Goal: Entertainment & Leisure: Browse casually

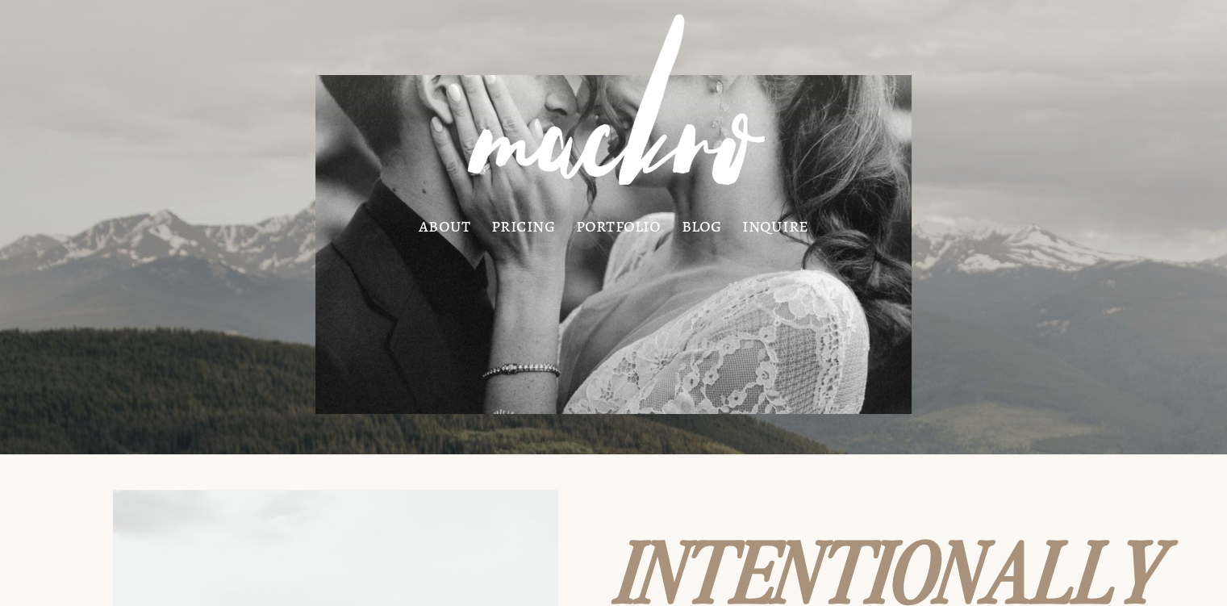
click at [614, 228] on link "portfolio" at bounding box center [618, 225] width 85 height 13
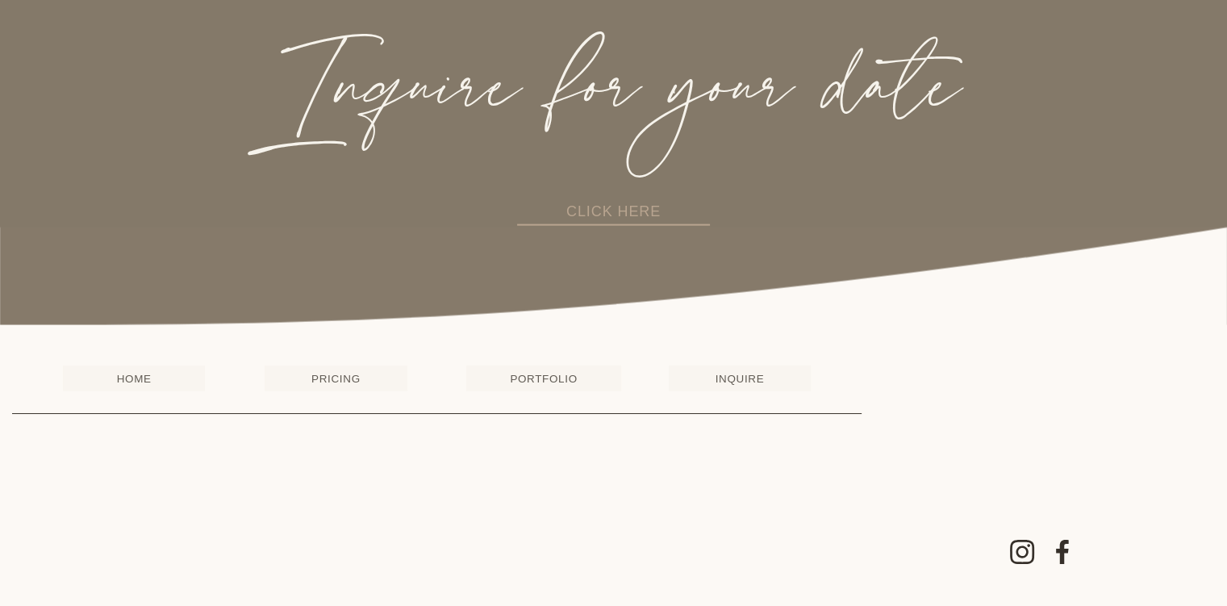
scroll to position [3479, 0]
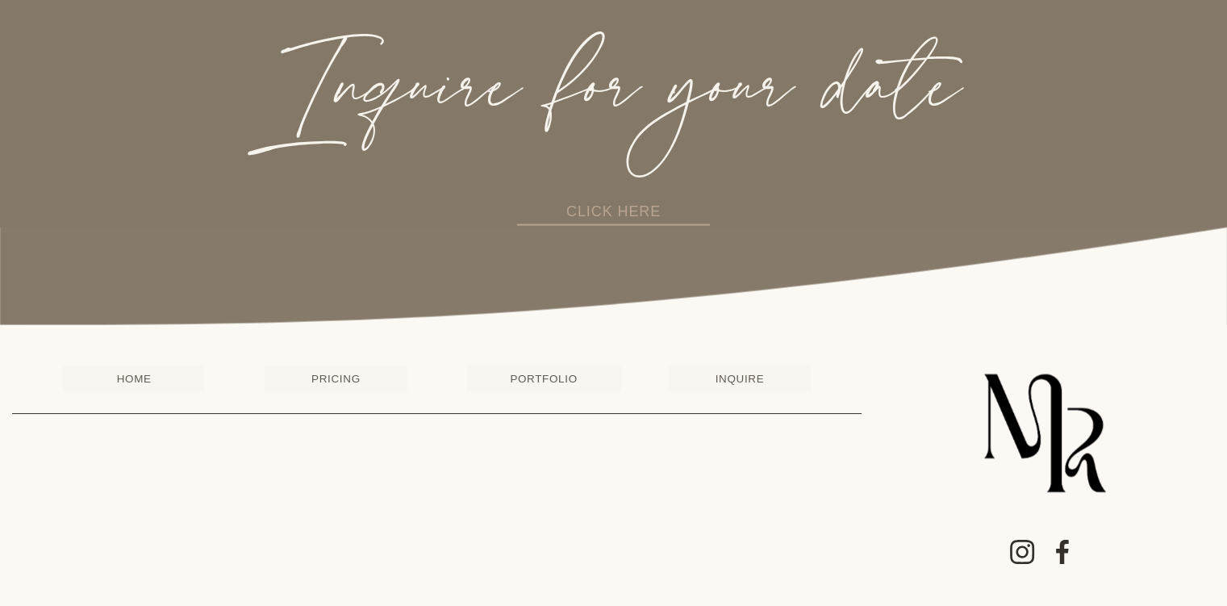
click at [558, 373] on link "PORTFOLIO" at bounding box center [543, 378] width 154 height 26
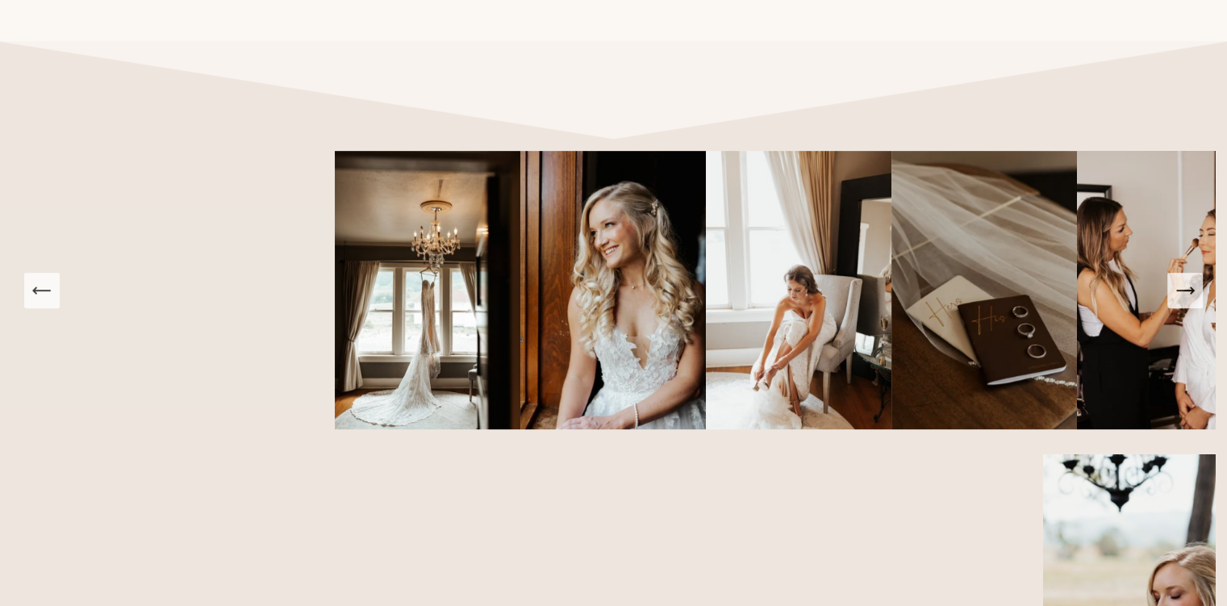
scroll to position [1103, 0]
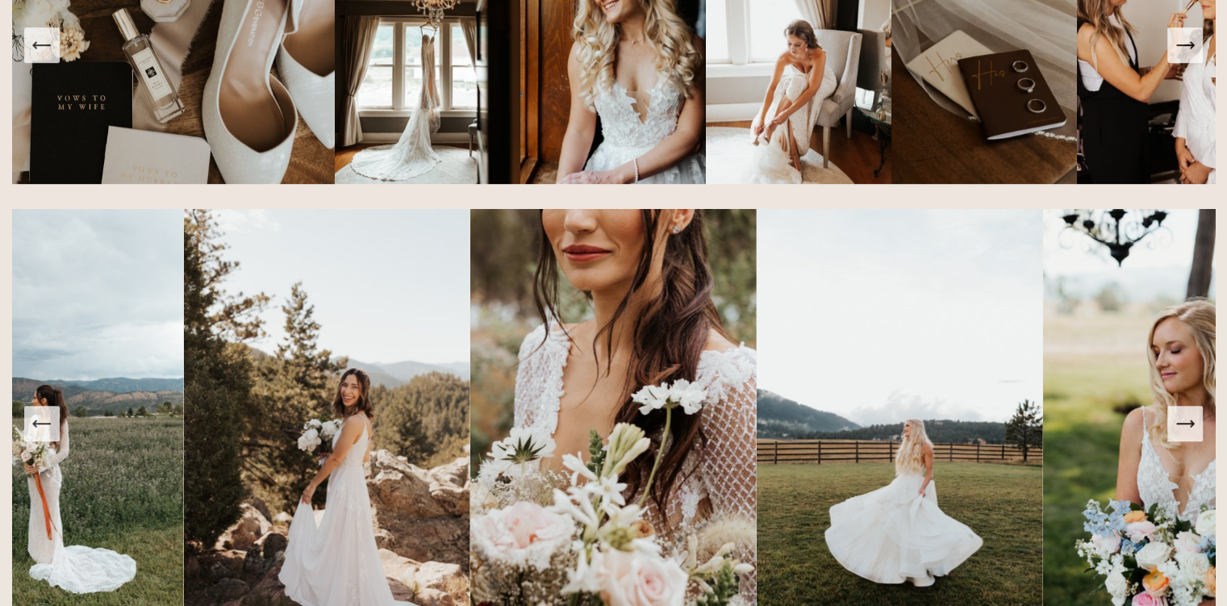
click at [1181, 435] on icon "Next Slide" at bounding box center [1184, 423] width 23 height 23
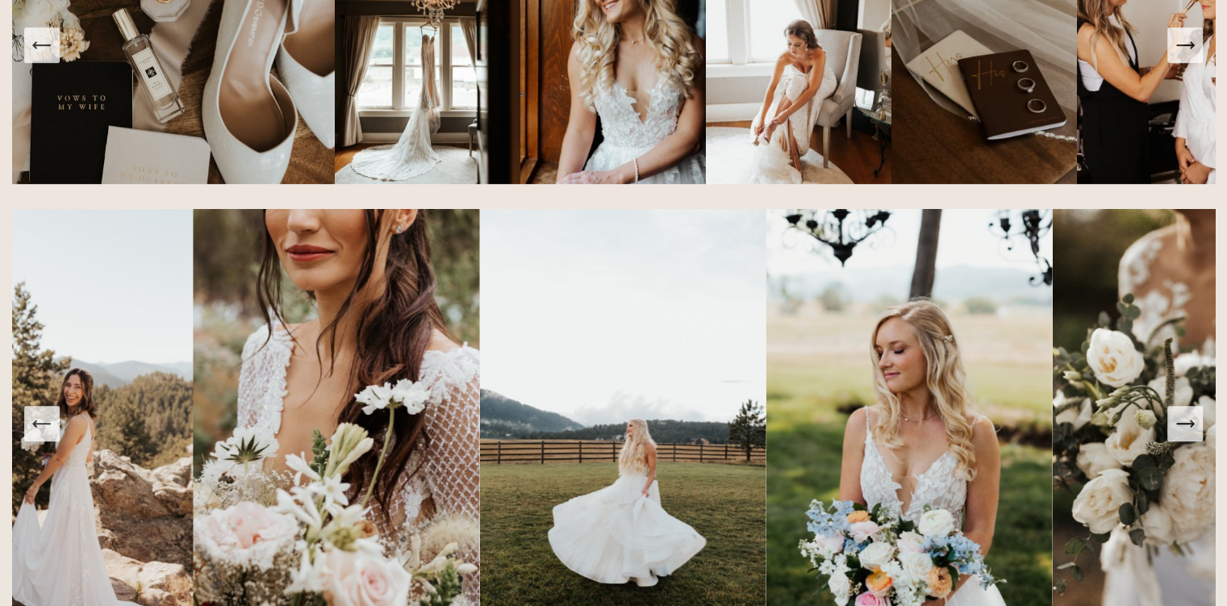
click at [1181, 435] on icon "Next Slide" at bounding box center [1184, 423] width 23 height 23
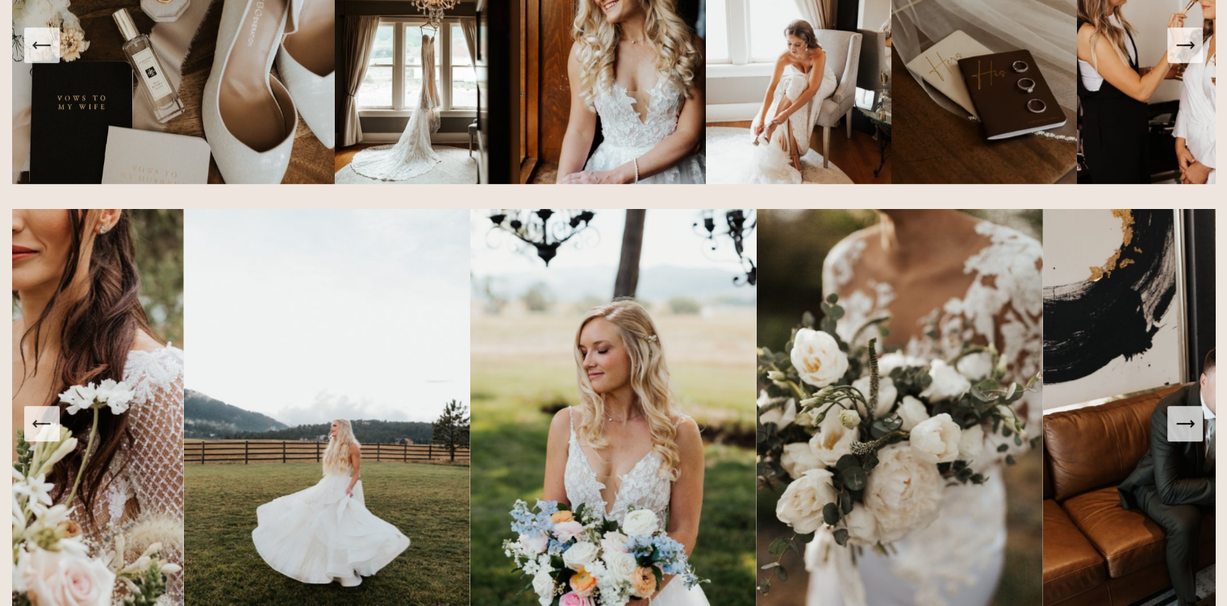
click at [1181, 435] on icon "Next Slide" at bounding box center [1184, 423] width 23 height 23
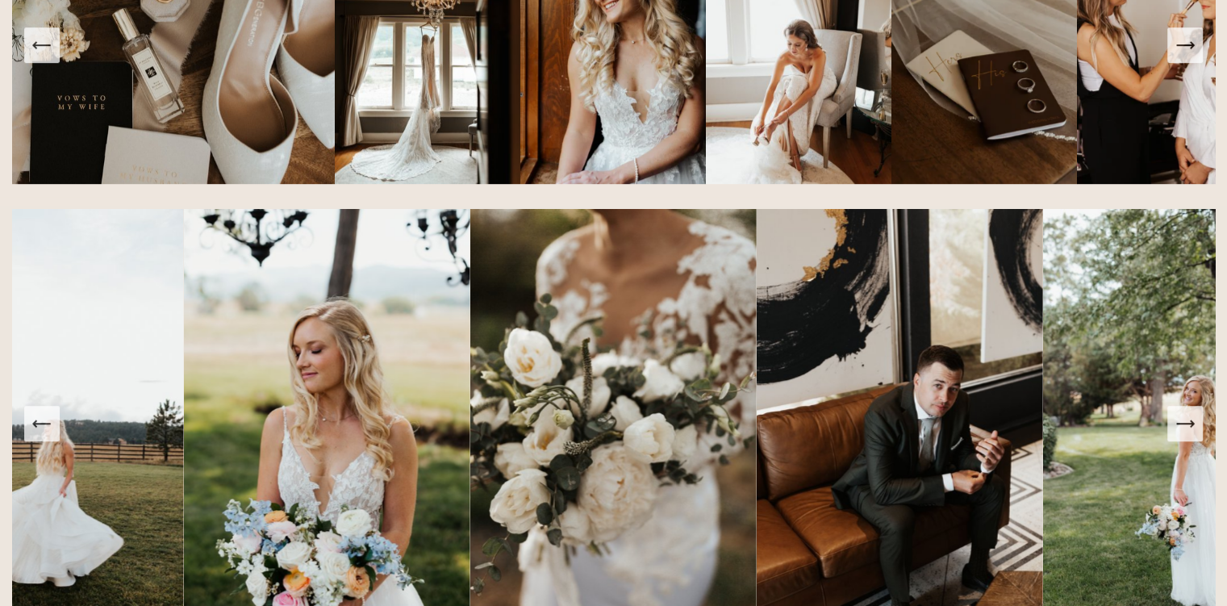
click at [1181, 435] on icon "Next Slide" at bounding box center [1184, 423] width 23 height 23
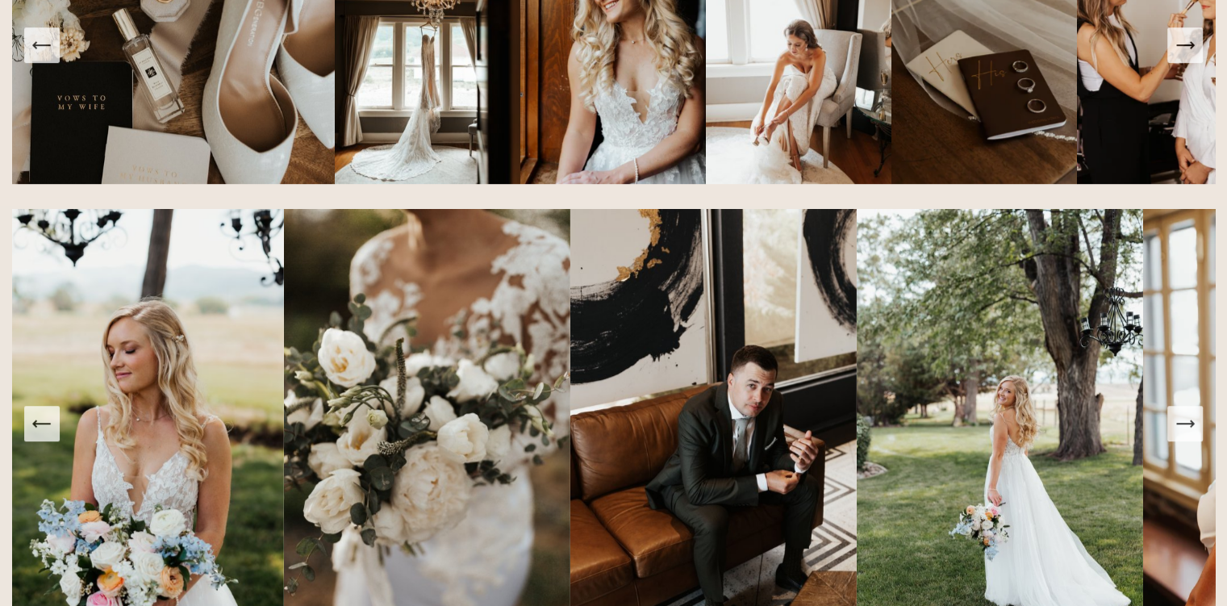
click at [1181, 435] on icon "Next Slide" at bounding box center [1184, 423] width 23 height 23
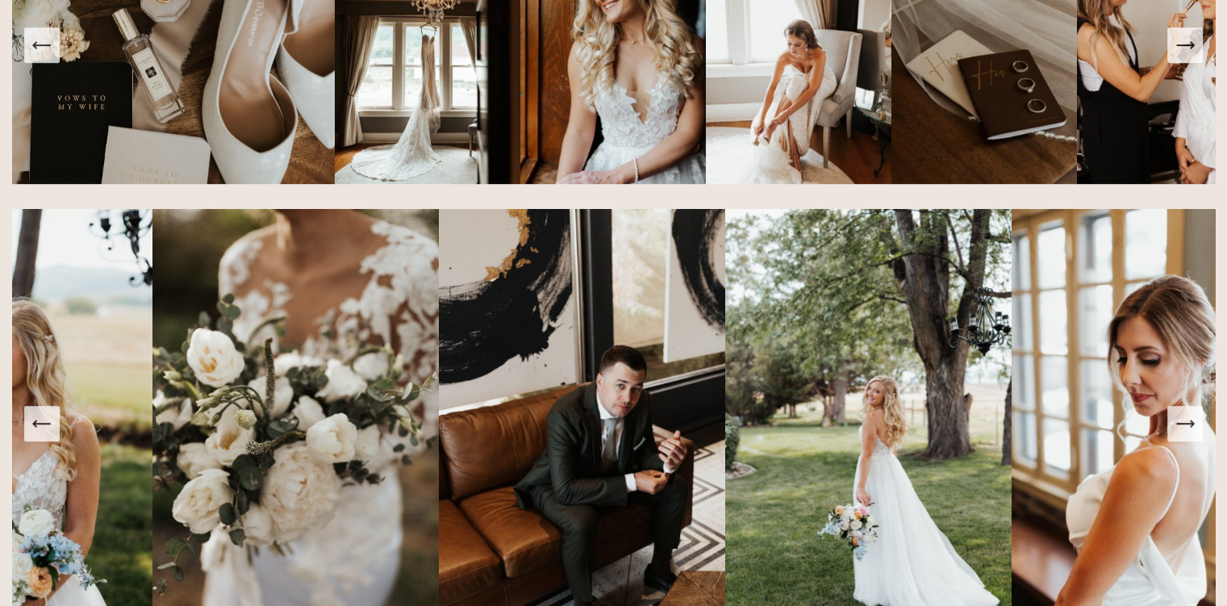
click at [1181, 435] on icon "Next Slide" at bounding box center [1184, 423] width 23 height 23
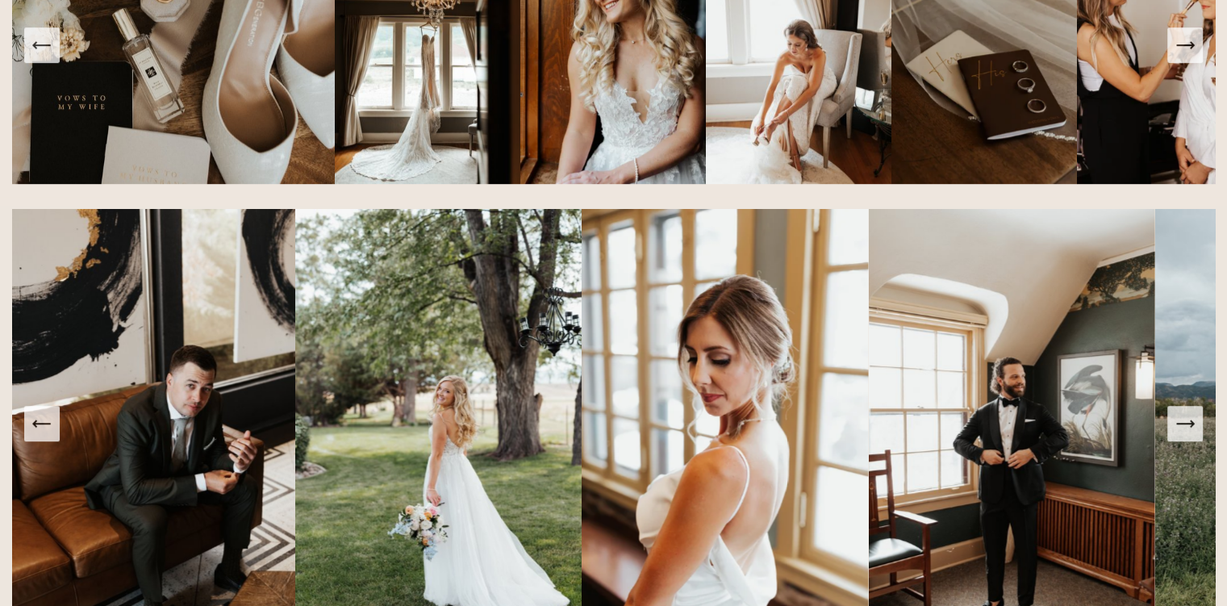
click at [1181, 435] on icon "Next Slide" at bounding box center [1184, 423] width 23 height 23
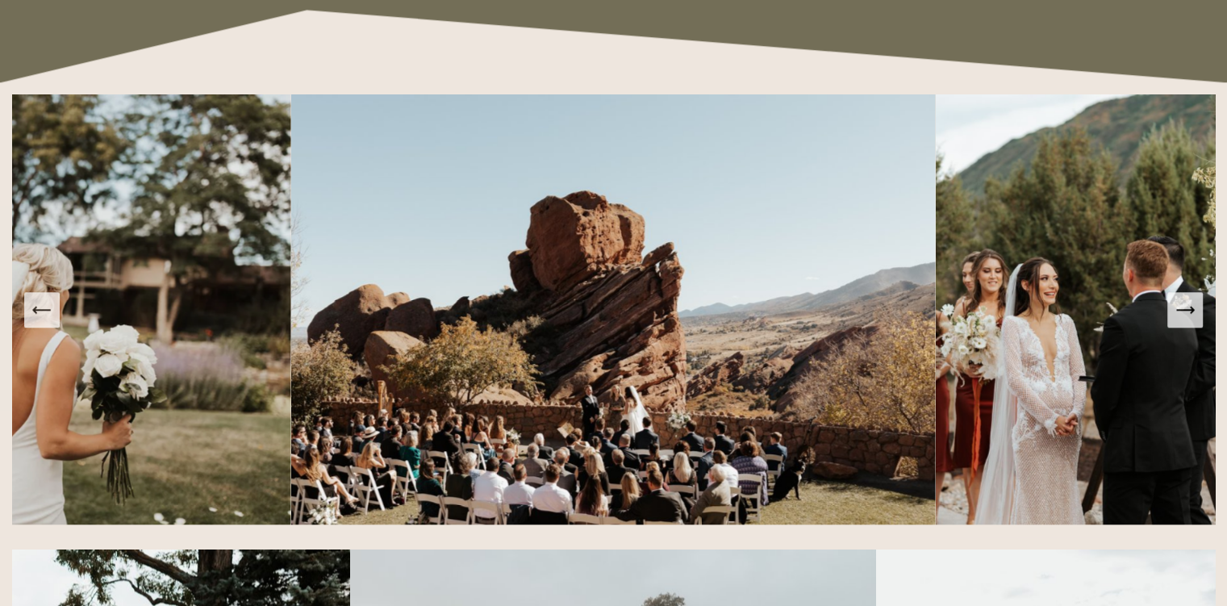
scroll to position [1770, 0]
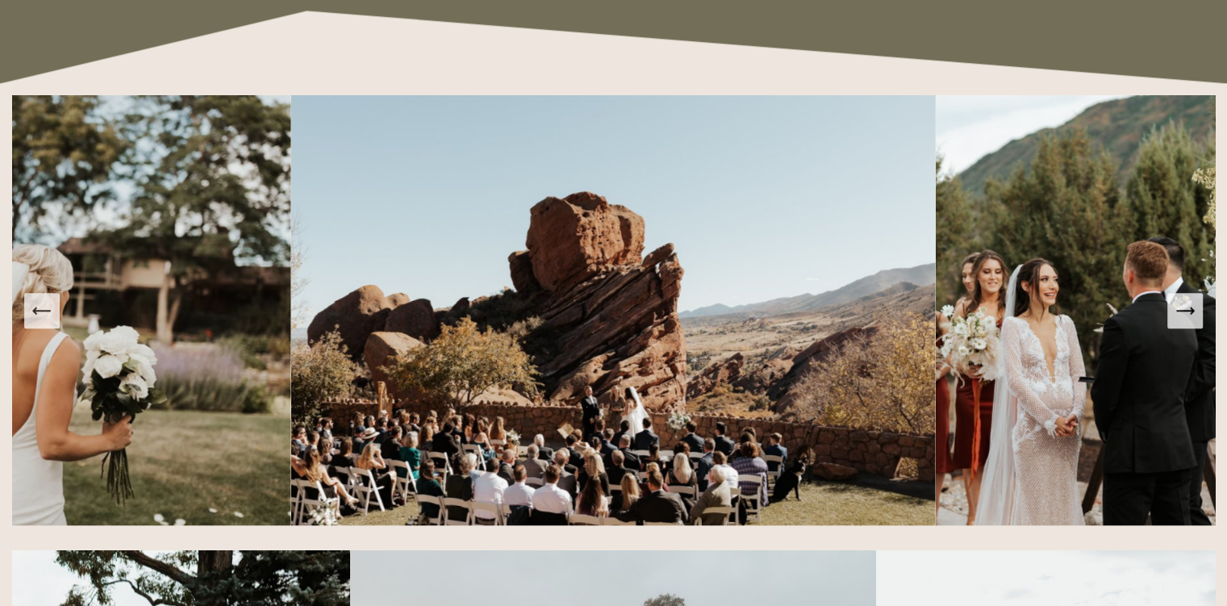
click at [1197, 328] on button "Next Slide" at bounding box center [1184, 310] width 35 height 35
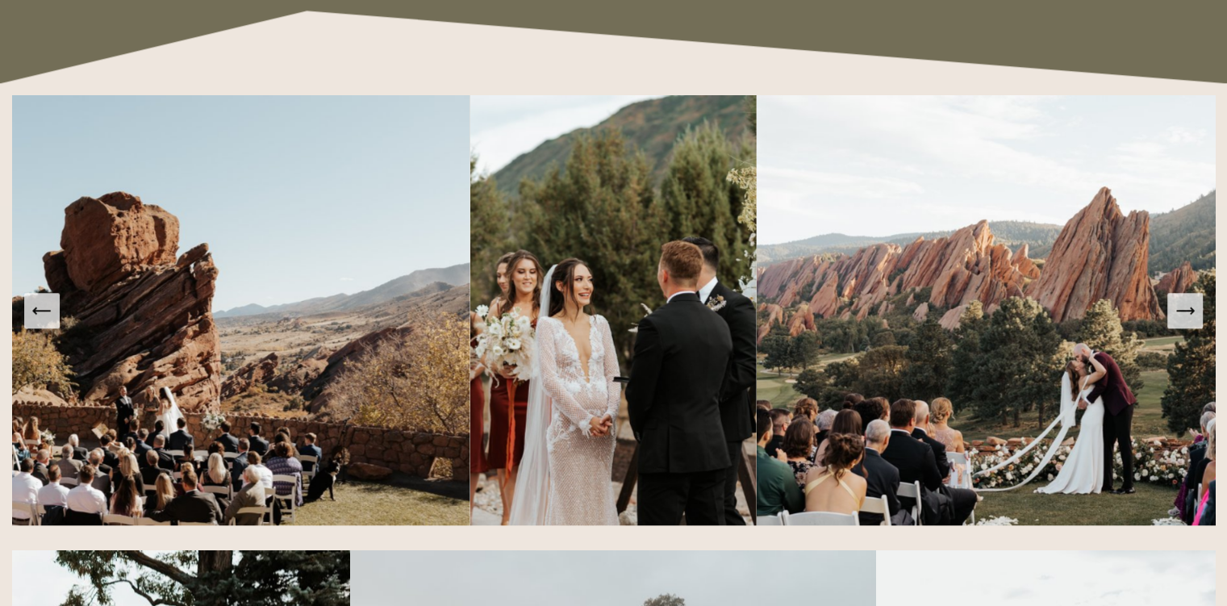
click at [1197, 328] on button "Next Slide" at bounding box center [1184, 310] width 35 height 35
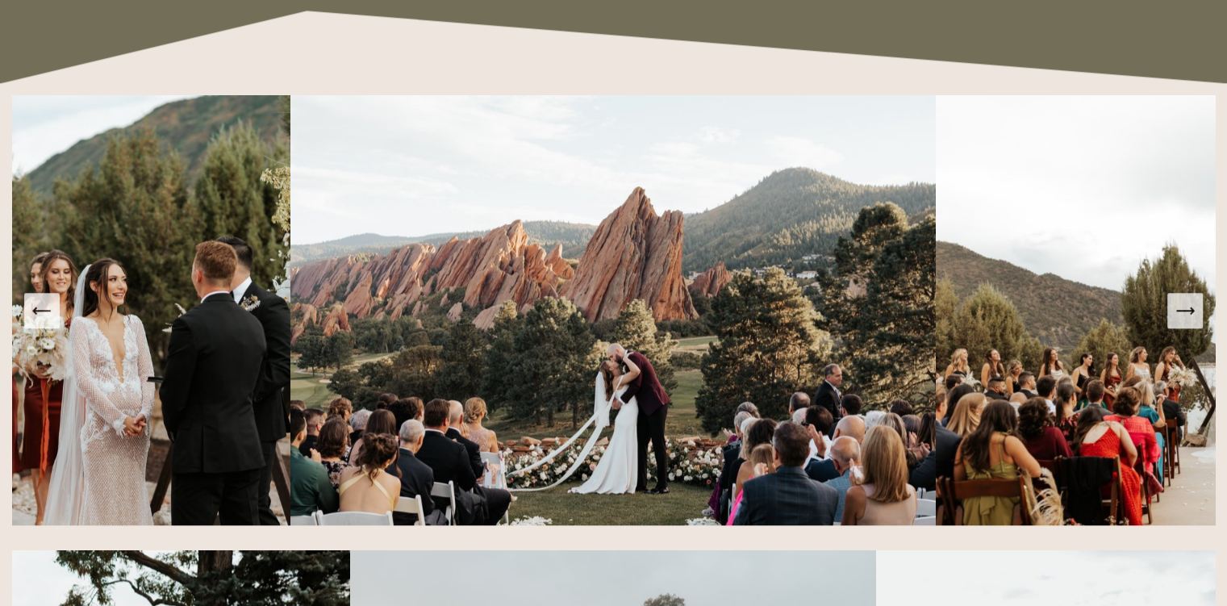
click at [1197, 328] on button "Next Slide" at bounding box center [1184, 310] width 35 height 35
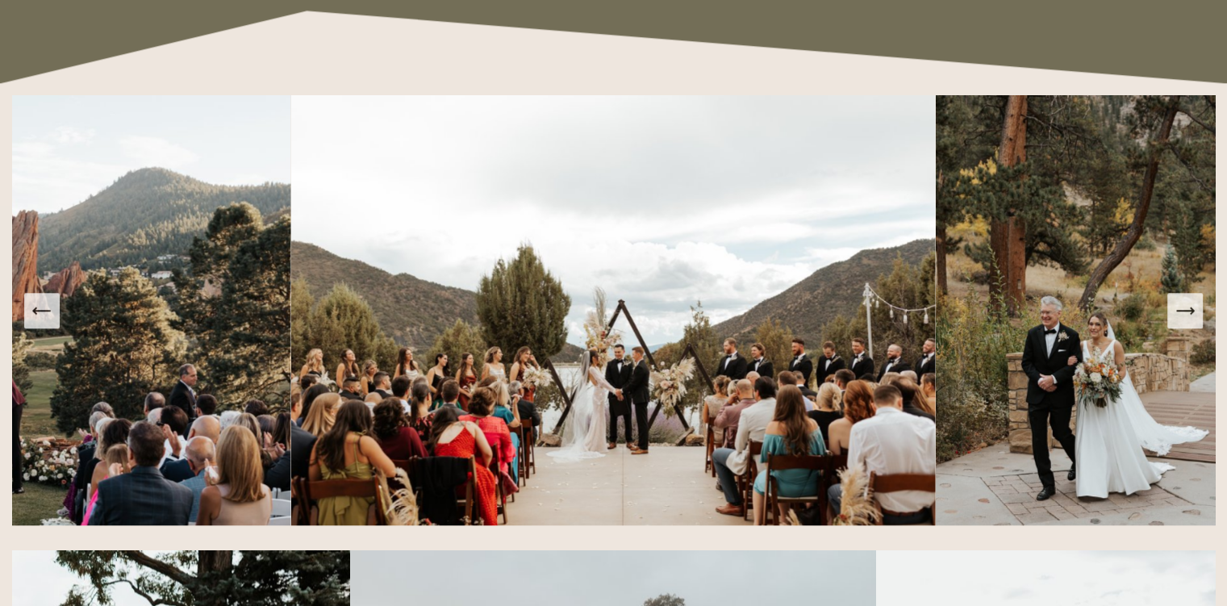
click at [1197, 328] on button "Next Slide" at bounding box center [1184, 310] width 35 height 35
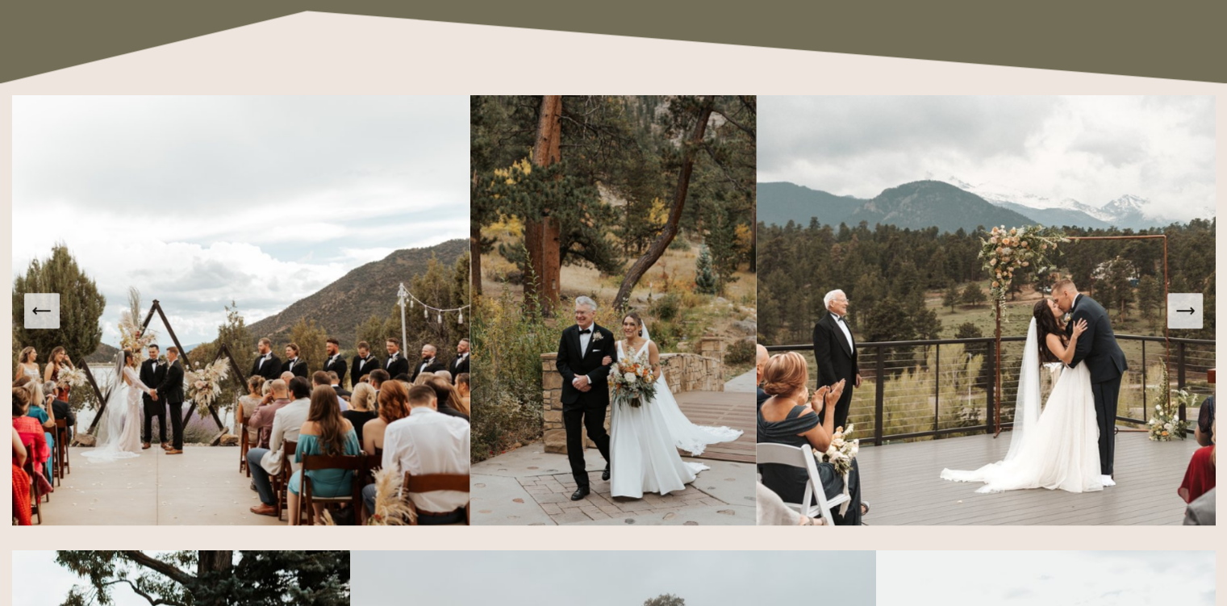
click at [1197, 328] on button "Next Slide" at bounding box center [1184, 310] width 35 height 35
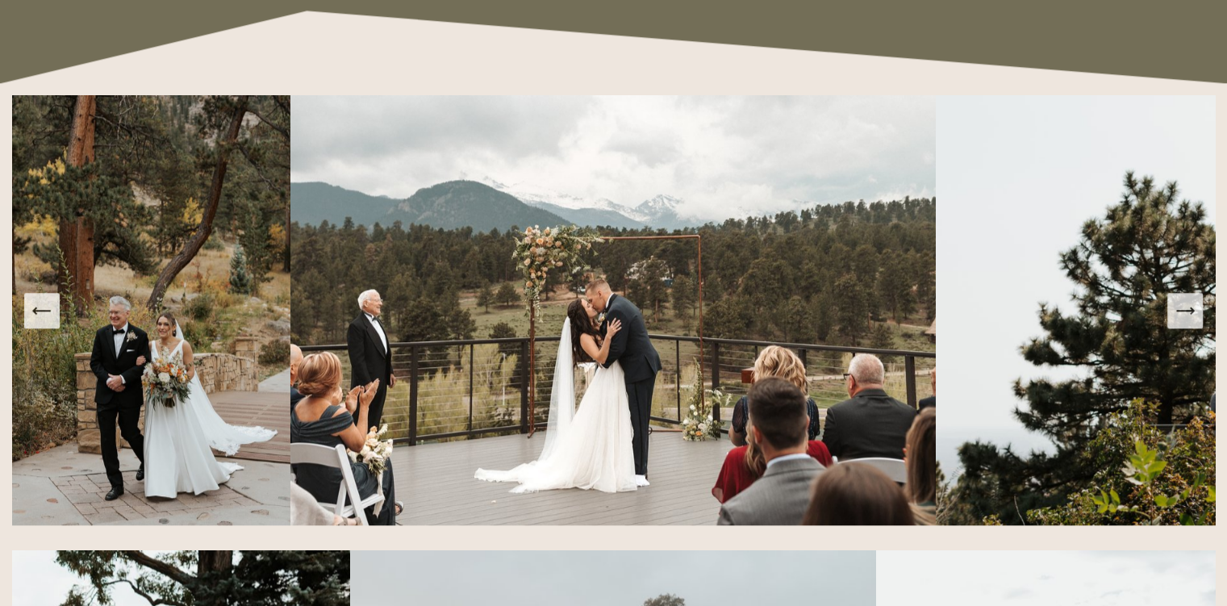
click at [1197, 328] on button "Next Slide" at bounding box center [1184, 310] width 35 height 35
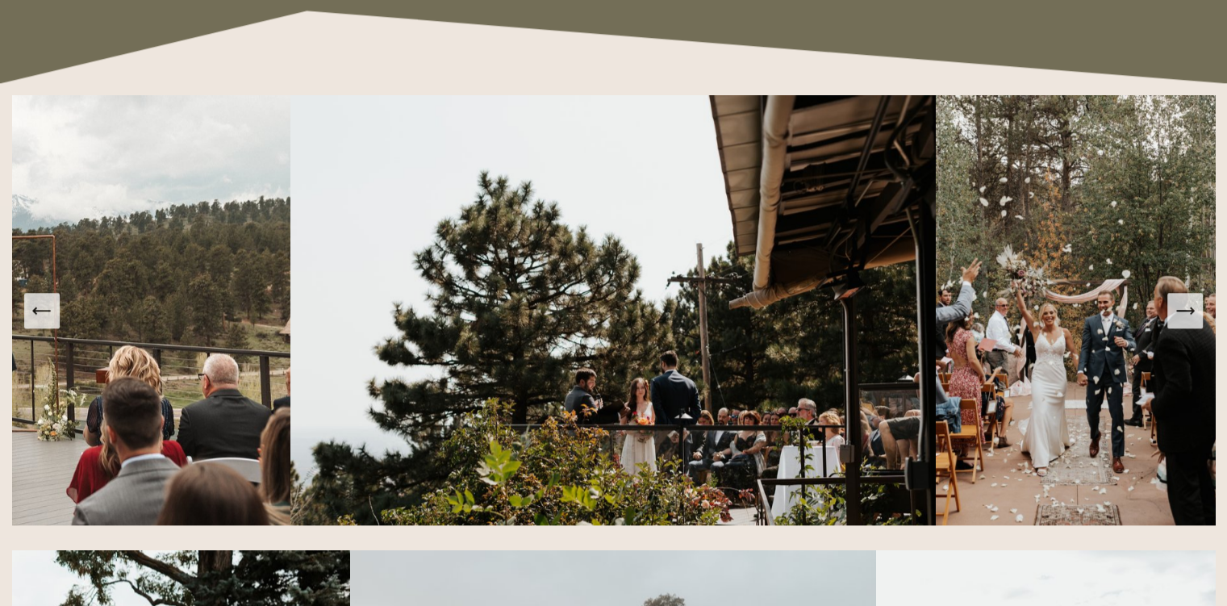
click at [1197, 328] on button "Next Slide" at bounding box center [1184, 310] width 35 height 35
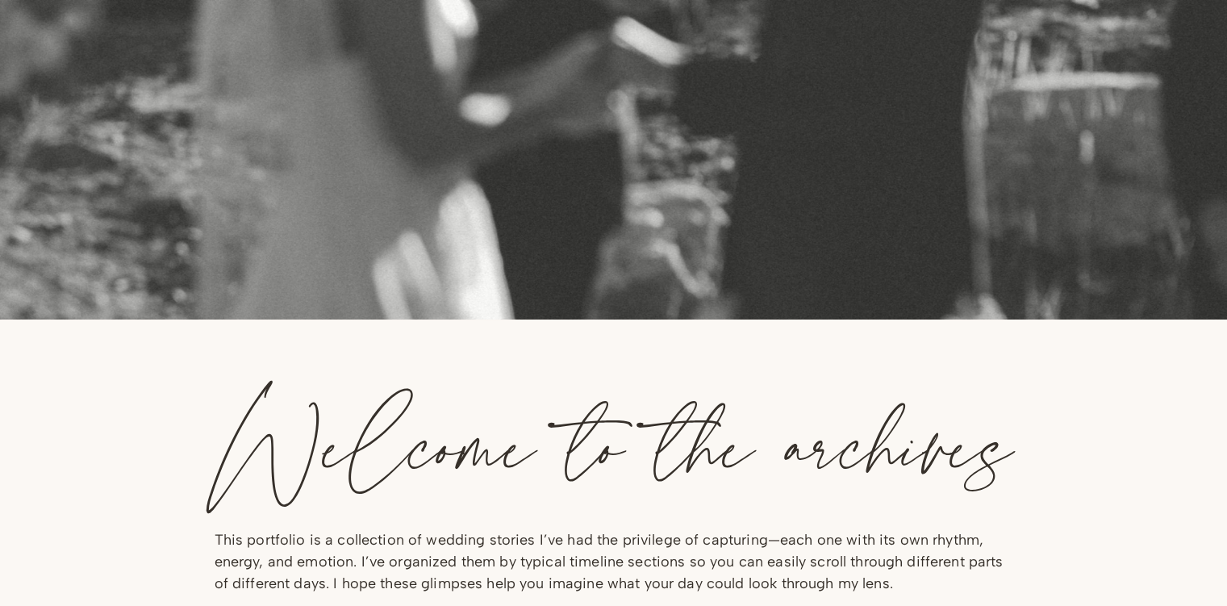
scroll to position [0, 0]
